Goal: Task Accomplishment & Management: Manage account settings

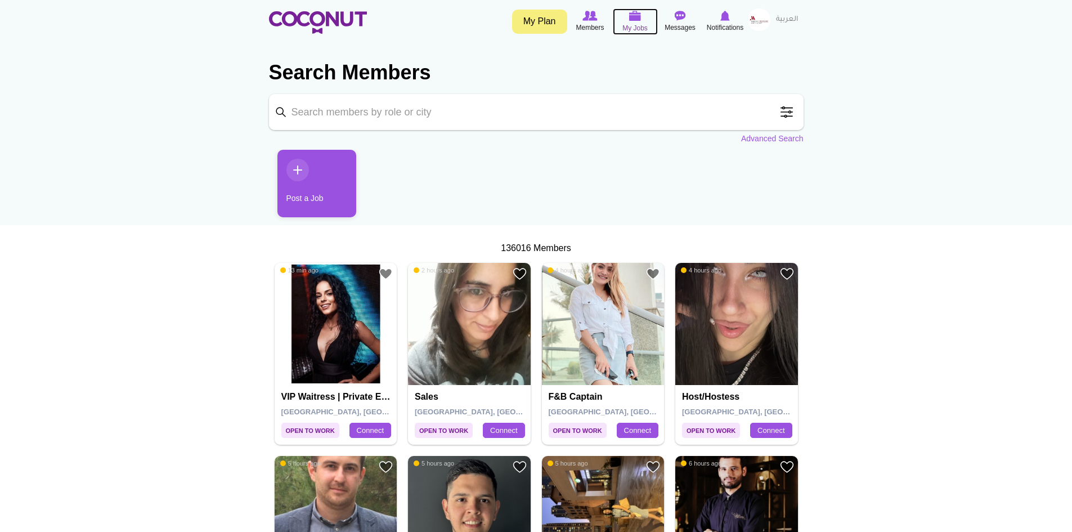
click at [629, 21] on img at bounding box center [635, 16] width 12 height 10
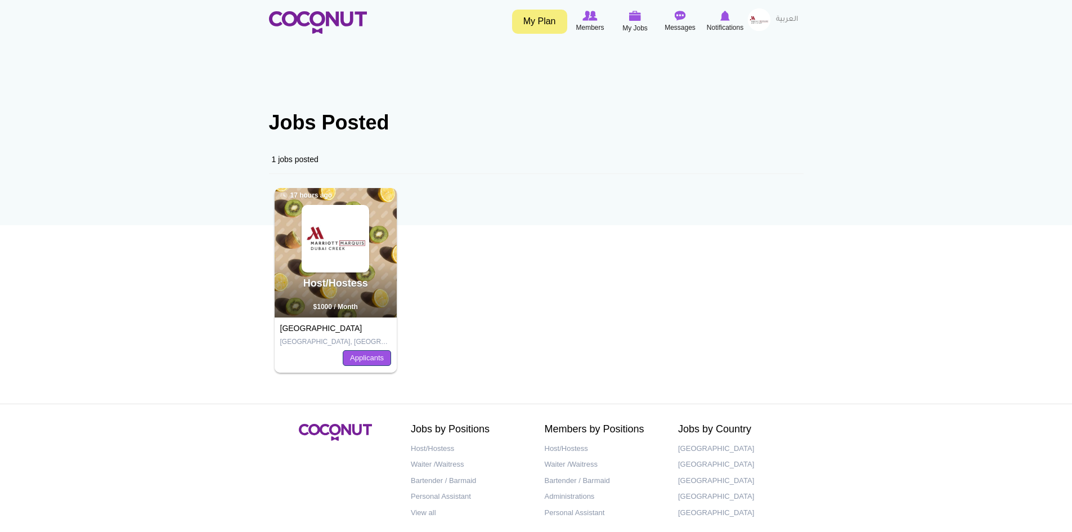
click at [363, 359] on link "Applicants" at bounding box center [367, 358] width 48 height 16
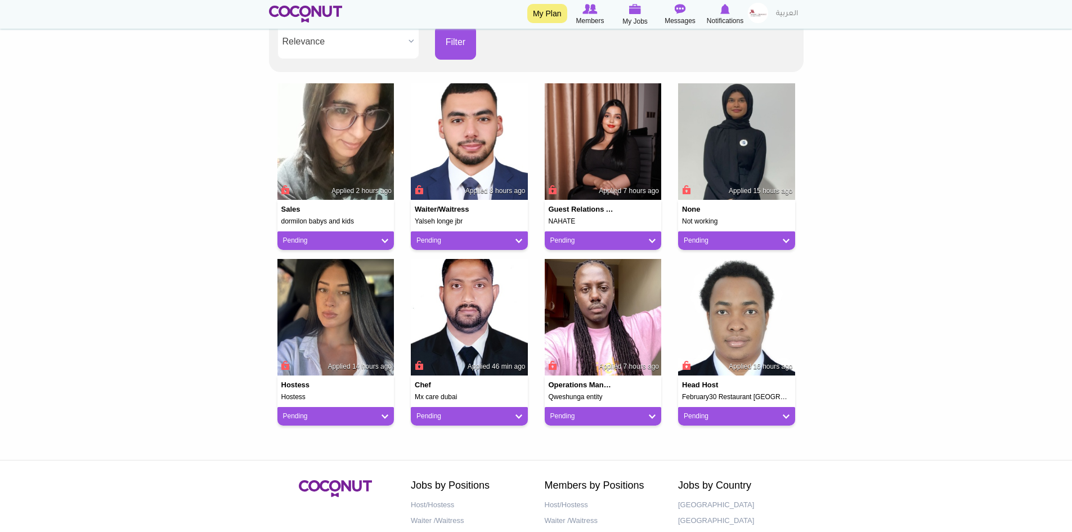
scroll to position [225, 0]
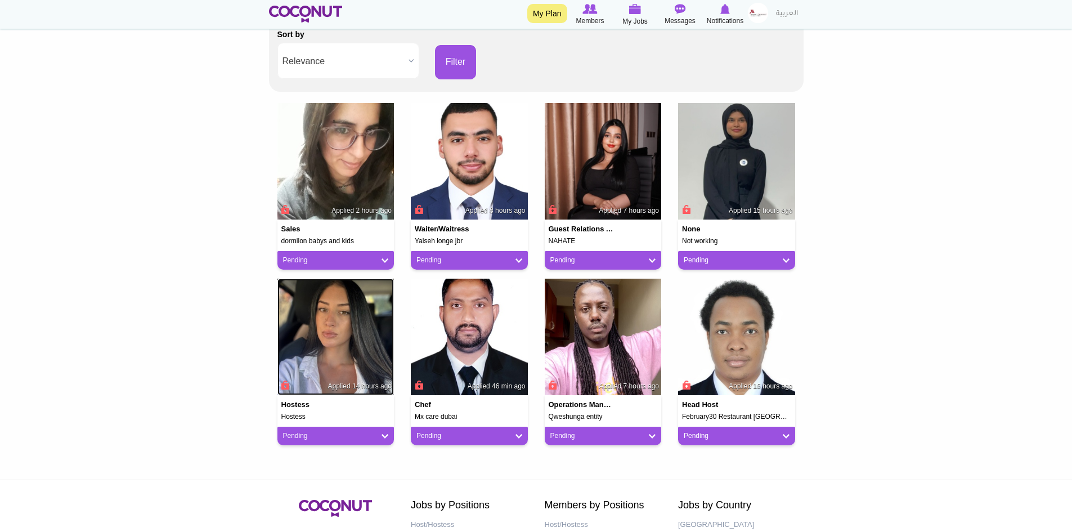
click at [351, 352] on img at bounding box center [335, 336] width 117 height 117
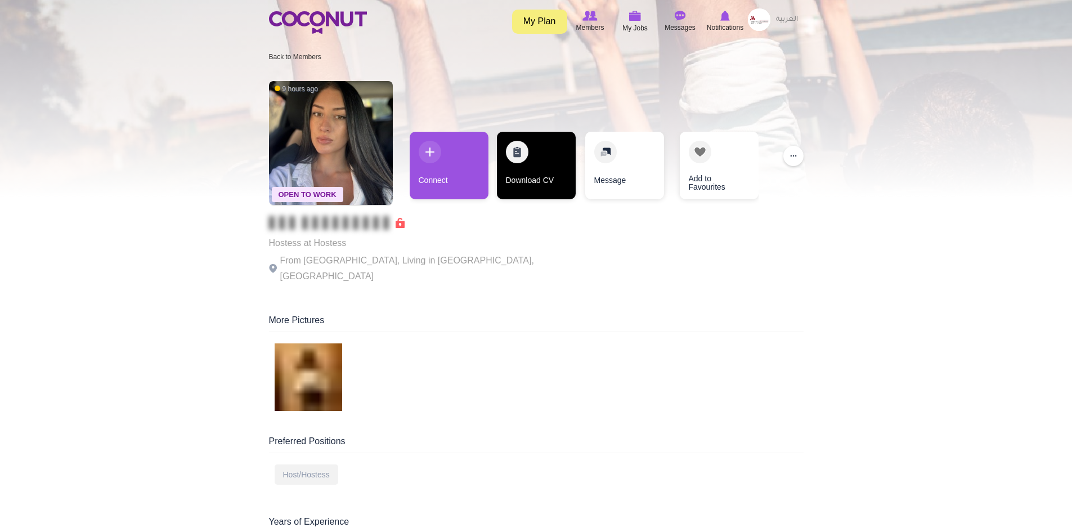
click at [532, 166] on link "Download CV" at bounding box center [536, 166] width 79 height 68
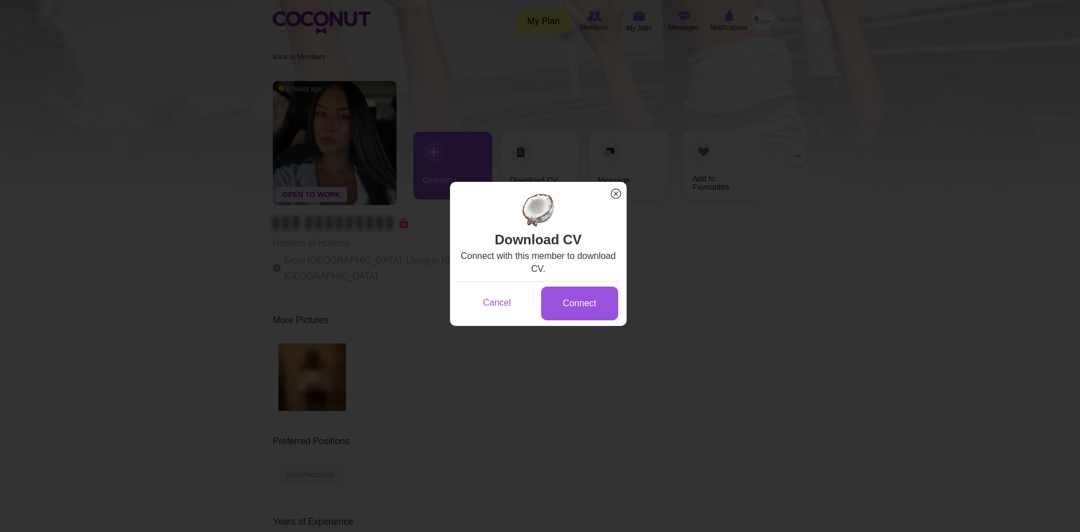
click at [617, 193] on span "x" at bounding box center [616, 193] width 15 height 15
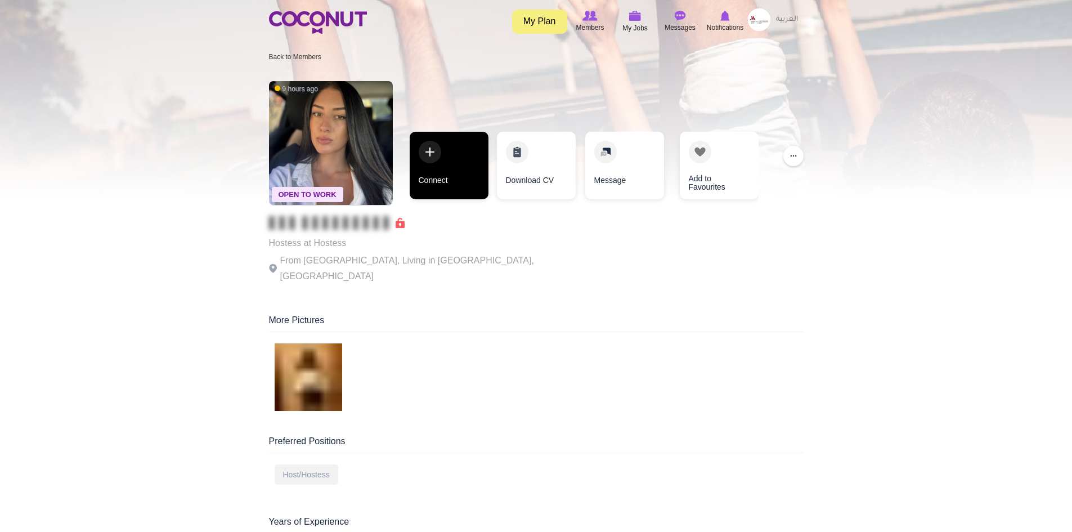
click at [467, 166] on link "Connect" at bounding box center [449, 166] width 79 height 68
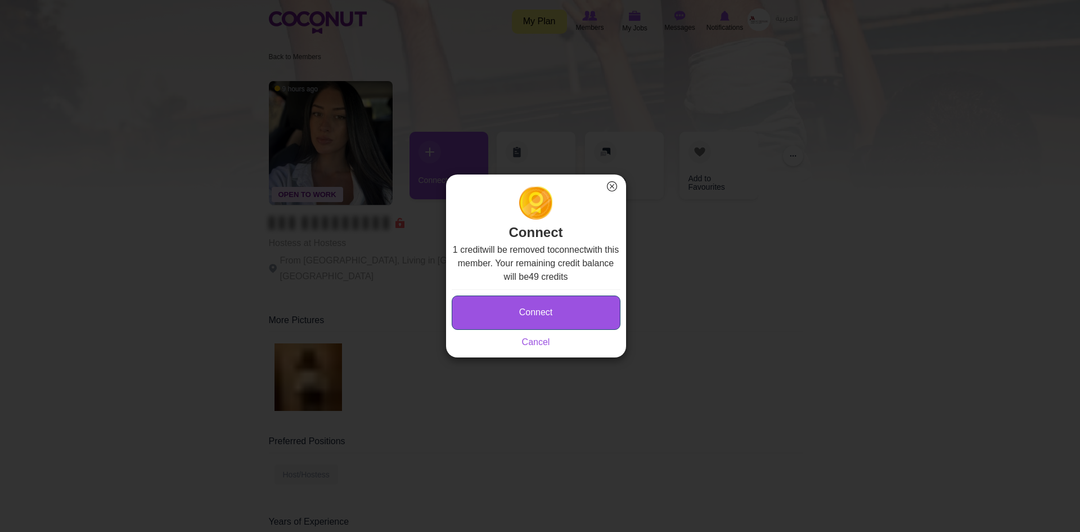
click at [521, 312] on button "Connect" at bounding box center [536, 312] width 169 height 34
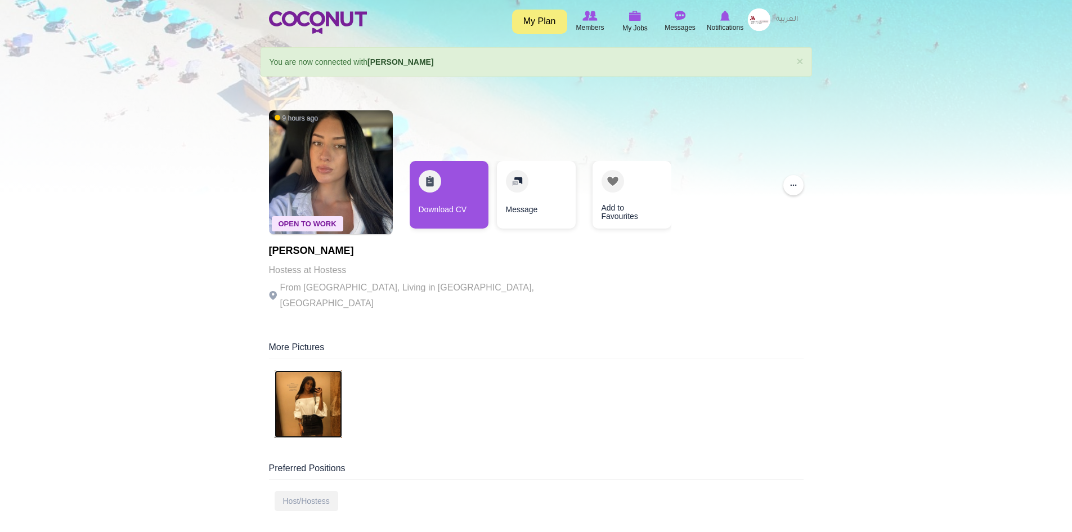
click at [303, 385] on img at bounding box center [309, 404] width 68 height 68
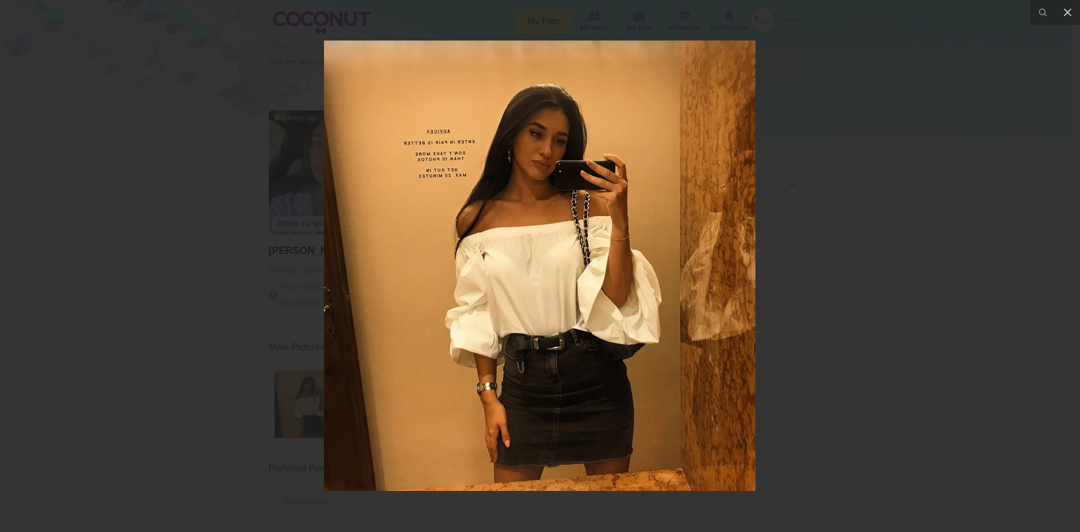
click at [815, 216] on div at bounding box center [540, 266] width 1080 height 532
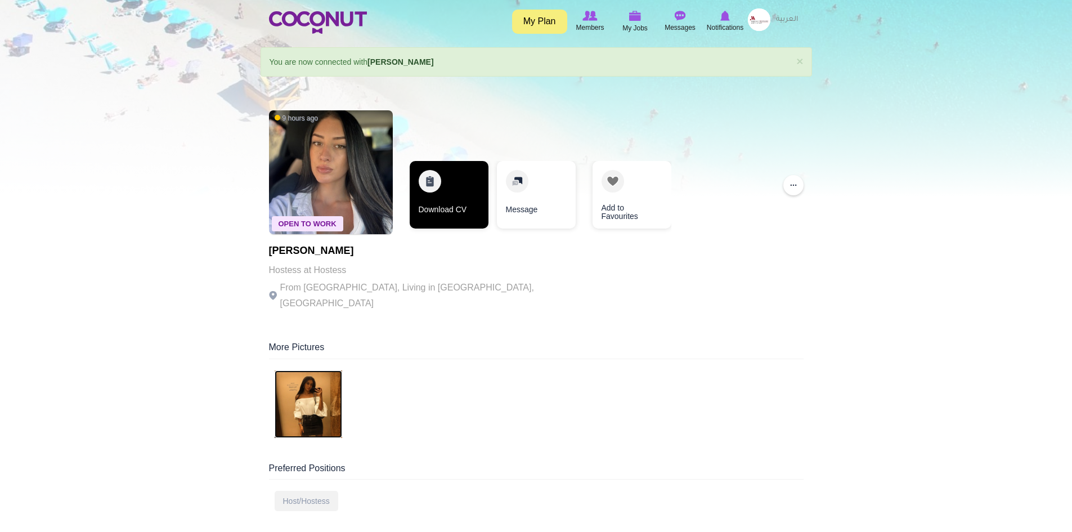
click at [461, 196] on link "Download CV" at bounding box center [449, 195] width 79 height 68
click at [315, 395] on img at bounding box center [309, 404] width 68 height 68
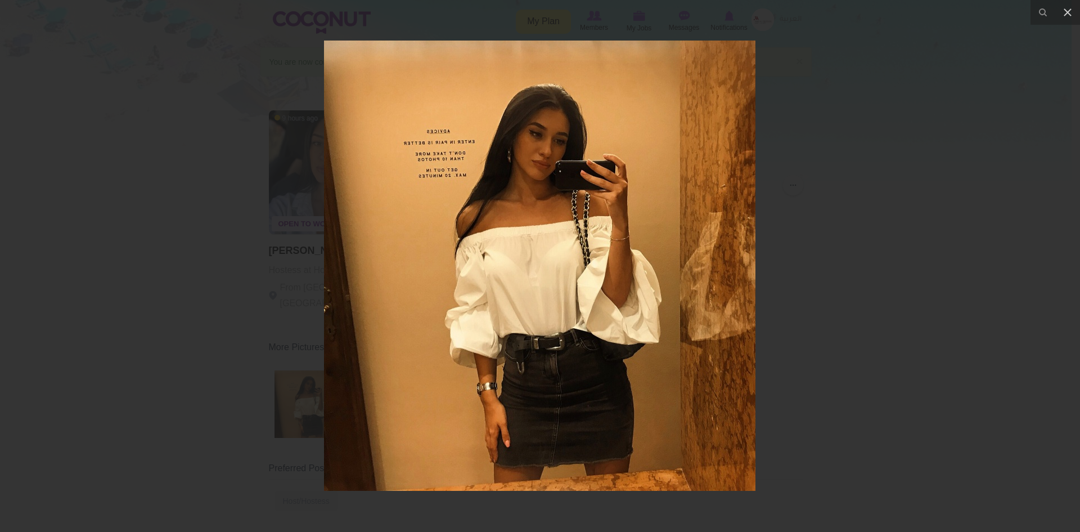
click at [167, 254] on div at bounding box center [540, 266] width 1080 height 532
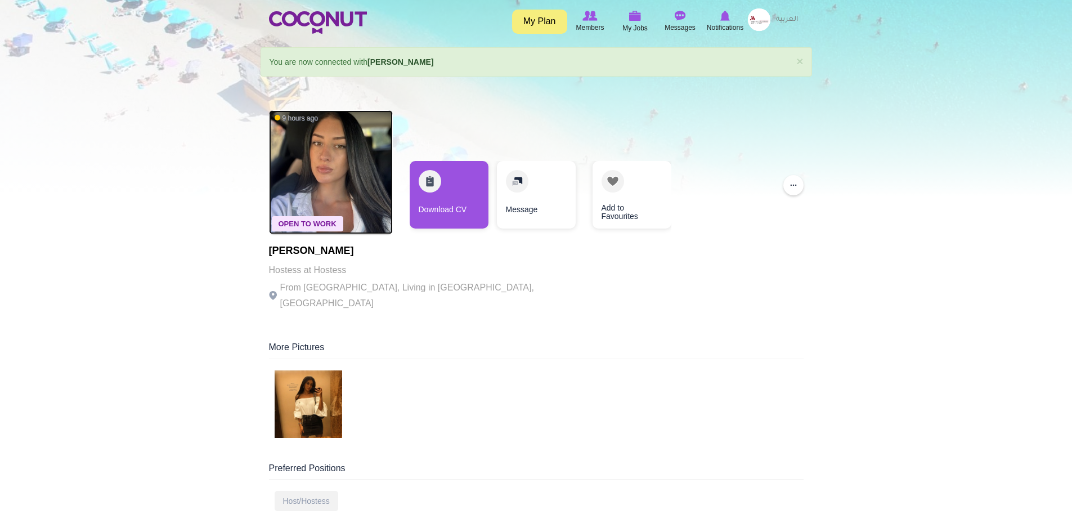
click at [331, 163] on img at bounding box center [331, 172] width 124 height 124
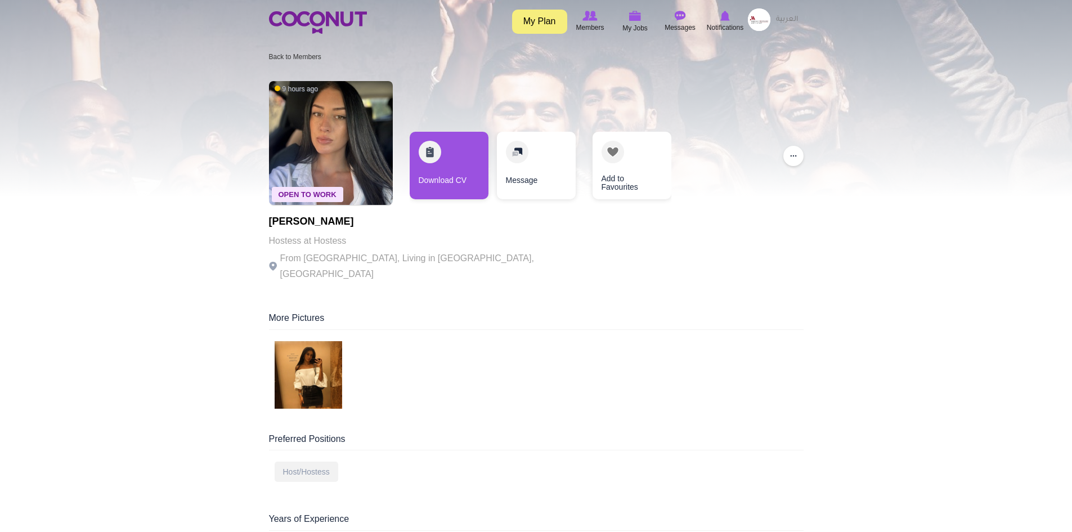
click at [584, 353] on div at bounding box center [536, 377] width 534 height 72
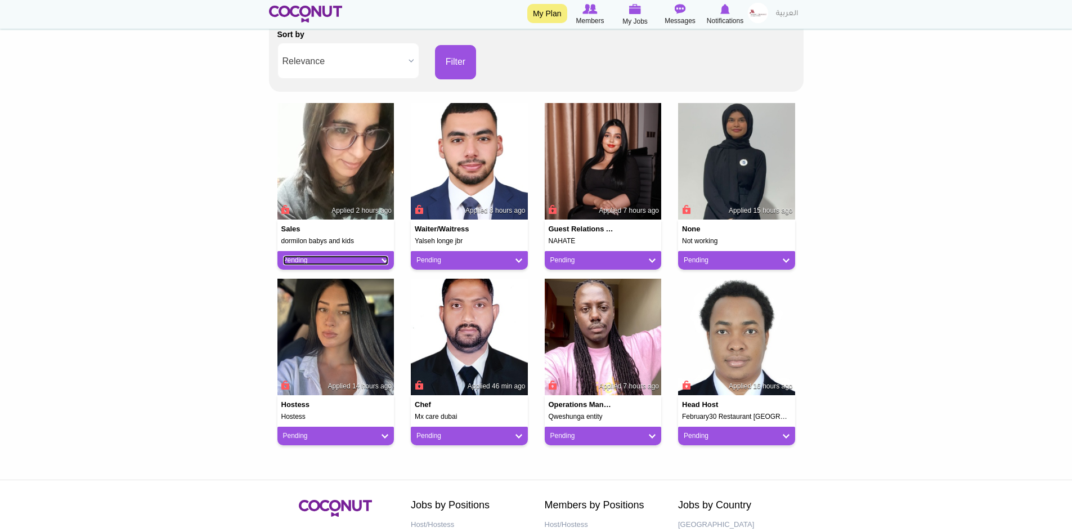
click at [385, 261] on link "Pending" at bounding box center [336, 260] width 106 height 10
click at [518, 437] on link "Pending" at bounding box center [469, 436] width 106 height 10
click at [446, 498] on link "Not a Fit" at bounding box center [462, 498] width 96 height 14
click at [650, 435] on link "Pending" at bounding box center [603, 436] width 106 height 10
click at [575, 498] on link "Not a Fit" at bounding box center [596, 498] width 96 height 14
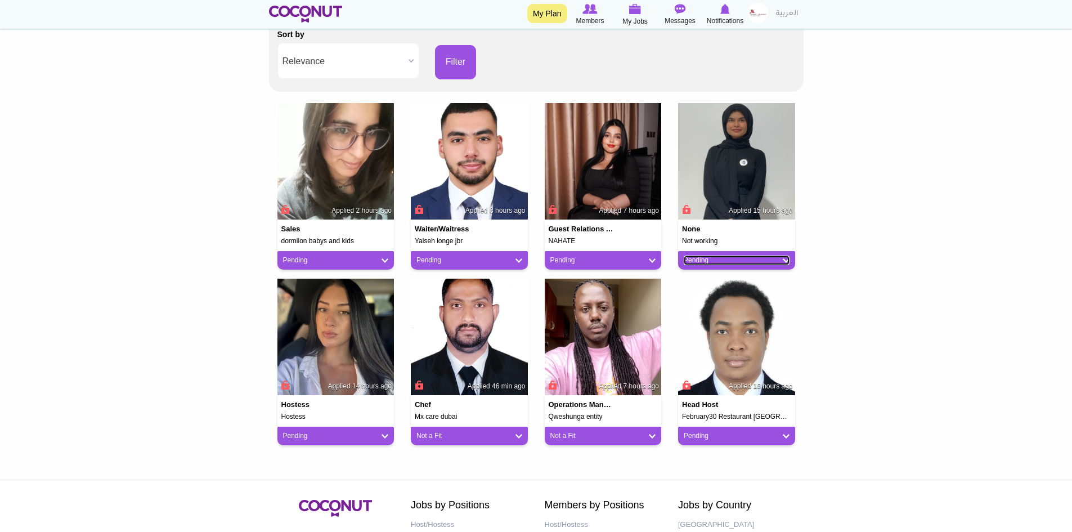
click at [786, 260] on link "Pending" at bounding box center [736, 260] width 106 height 10
click at [708, 318] on link "Not a Fit" at bounding box center [729, 323] width 96 height 14
click at [598, 173] on img at bounding box center [603, 161] width 117 height 117
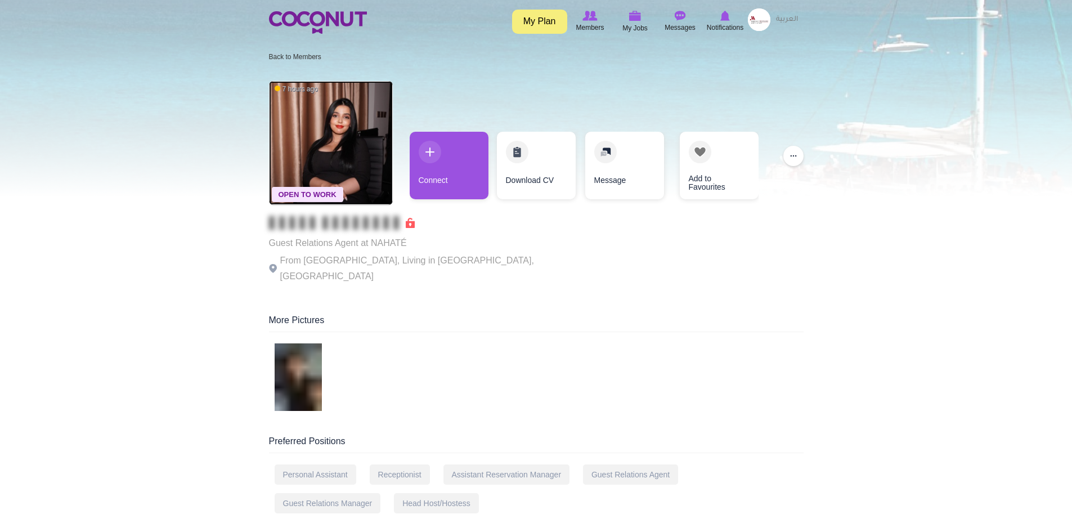
click at [330, 141] on img at bounding box center [331, 143] width 124 height 124
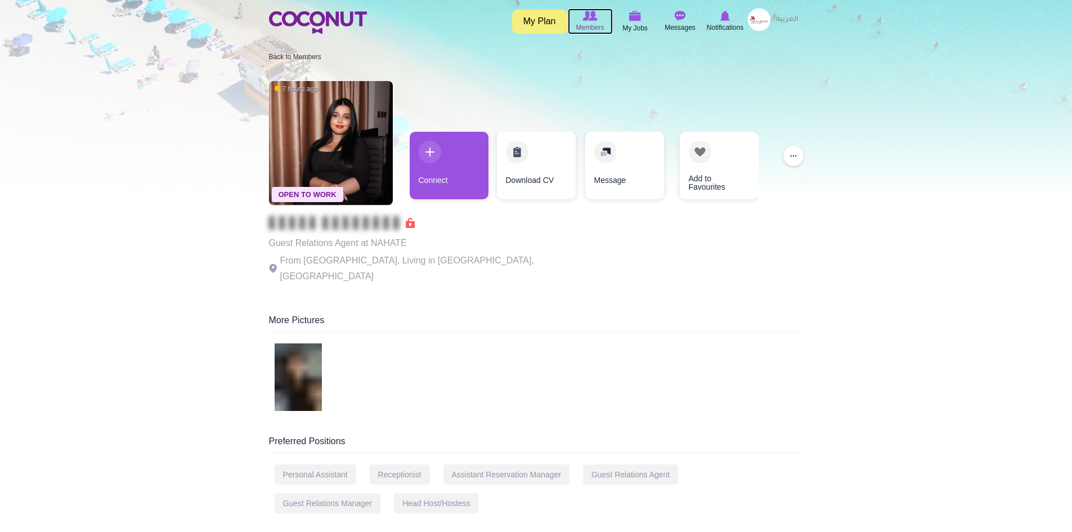
click at [590, 20] on img at bounding box center [589, 16] width 15 height 10
